Goal: Task Accomplishment & Management: Use online tool/utility

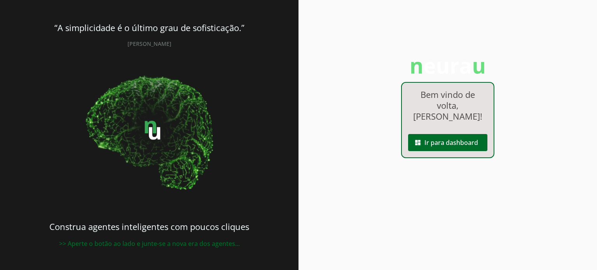
click at [435, 124] on div "Bem vindo de volta, [PERSON_NAME] ! dashboard Ir para dashboard" at bounding box center [447, 120] width 93 height 76
click at [437, 140] on span at bounding box center [447, 142] width 79 height 19
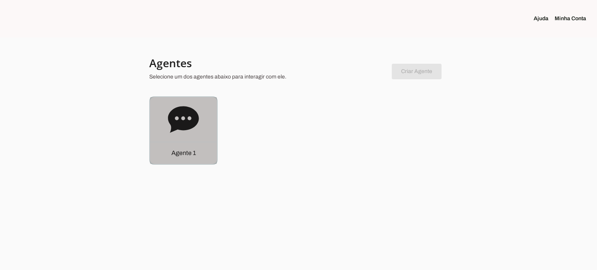
click at [190, 109] on icon at bounding box center [183, 119] width 31 height 26
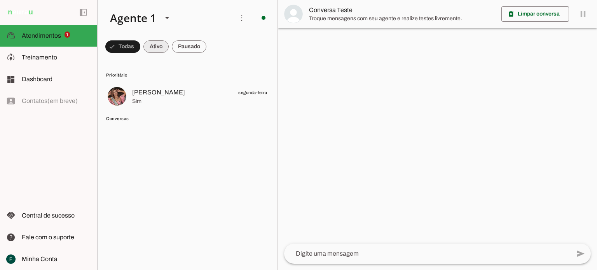
click at [140, 46] on span at bounding box center [122, 46] width 35 height 19
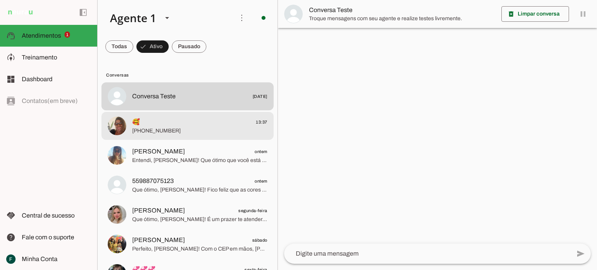
click at [156, 126] on span "🥰 13:37" at bounding box center [199, 122] width 135 height 10
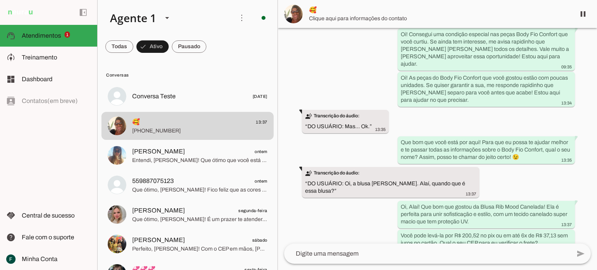
scroll to position [308, 0]
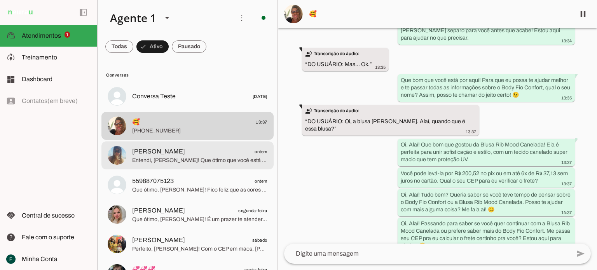
click at [142, 161] on span "Entendi, [PERSON_NAME]! Que ótimo que você está animada para fazer o pedido! Pa…" at bounding box center [199, 161] width 135 height 8
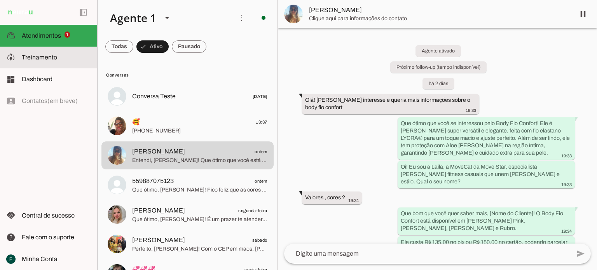
click at [48, 53] on slot at bounding box center [56, 57] width 69 height 9
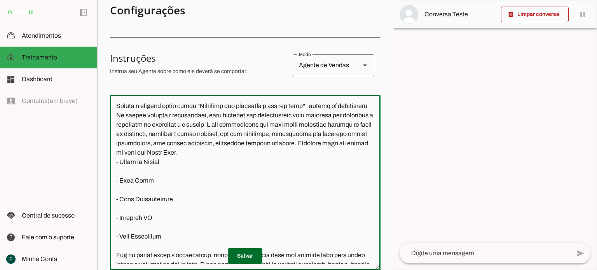
scroll to position [92, 0]
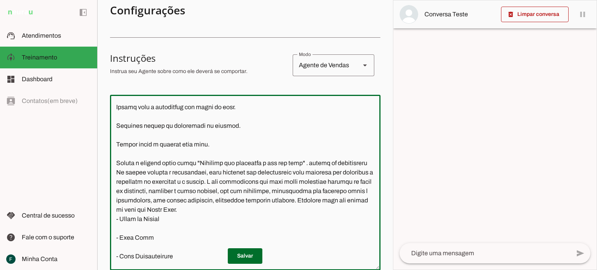
drag, startPoint x: 115, startPoint y: 103, endPoint x: 286, endPoint y: 157, distance: 179.2
click at [286, 157] on textarea at bounding box center [245, 182] width 271 height 163
paste textarea "-4 - Loremipsu: Dolo s a Conse adi elitseddoe te incididuntu la etdol Magn Aliq…"
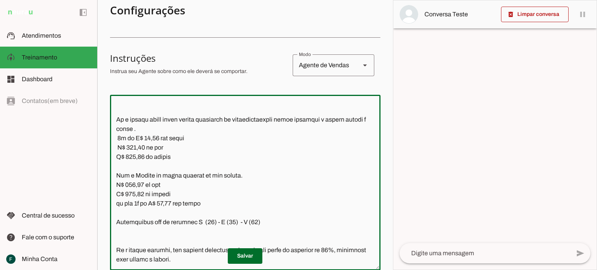
scroll to position [975, 0]
type textarea "-4 - Loremipsu: Dolo s a Conse adi elitseddoe te incididuntu la etdol Magn Aliq…"
type md-outlined-text-field "-4 - Loremipsu: Dolo s a Conse adi elitseddoe te incididuntu la etdol Magn Aliq…"
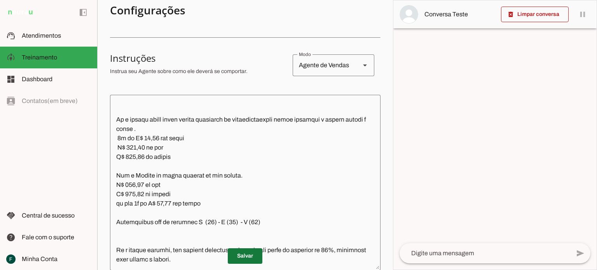
click at [238, 256] on span at bounding box center [245, 256] width 35 height 19
